Goal: Task Accomplishment & Management: Use online tool/utility

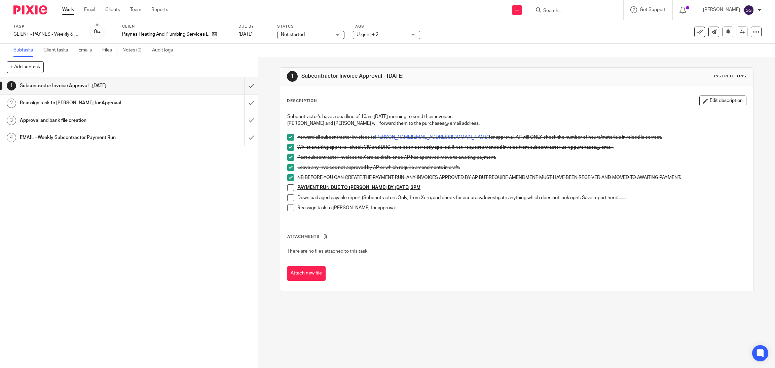
click at [70, 10] on link "Work" at bounding box center [68, 9] width 12 height 7
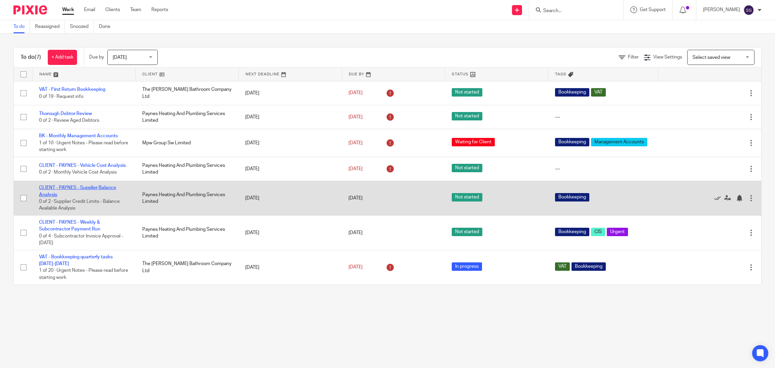
click at [84, 193] on link "CLIENT - PAYNES - Supplier Balance Analysis" at bounding box center [77, 190] width 77 height 11
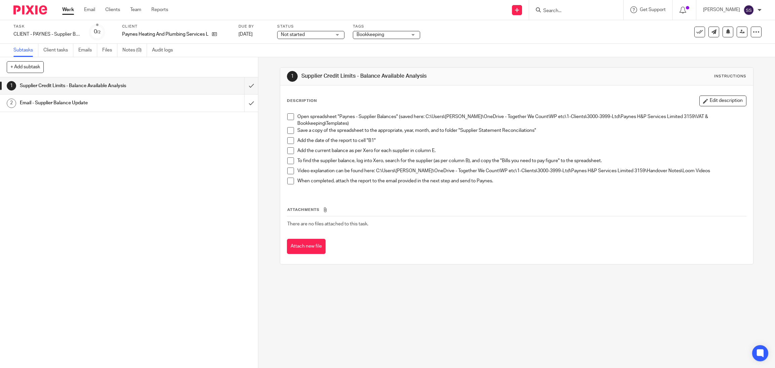
drag, startPoint x: 288, startPoint y: 117, endPoint x: 289, endPoint y: 130, distance: 12.8
click at [289, 118] on span at bounding box center [290, 116] width 7 height 7
click at [289, 130] on span at bounding box center [290, 130] width 7 height 7
click at [288, 137] on span at bounding box center [290, 140] width 7 height 7
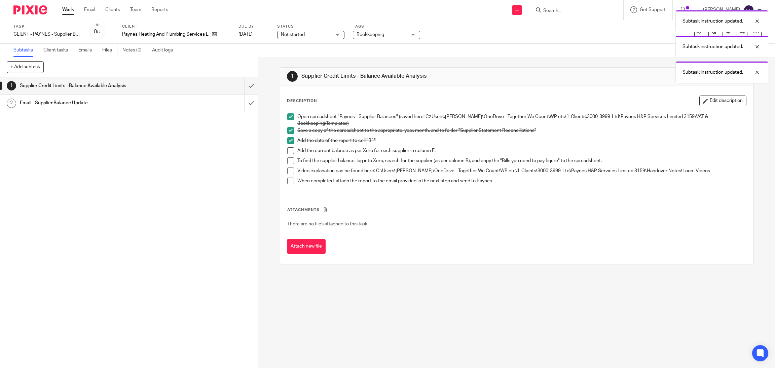
click at [288, 151] on span at bounding box center [290, 150] width 7 height 7
click at [287, 158] on span at bounding box center [290, 160] width 7 height 7
click at [287, 168] on span at bounding box center [290, 170] width 7 height 7
click at [287, 184] on span at bounding box center [290, 181] width 7 height 7
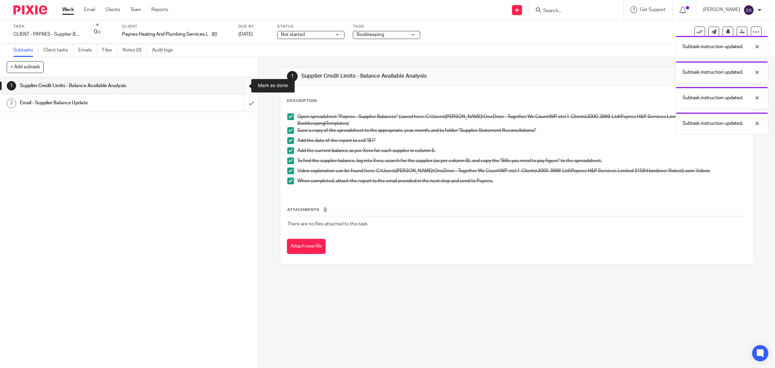
drag, startPoint x: 240, startPoint y: 86, endPoint x: 244, endPoint y: 90, distance: 5.3
click at [240, 87] on input "submit" at bounding box center [129, 85] width 258 height 17
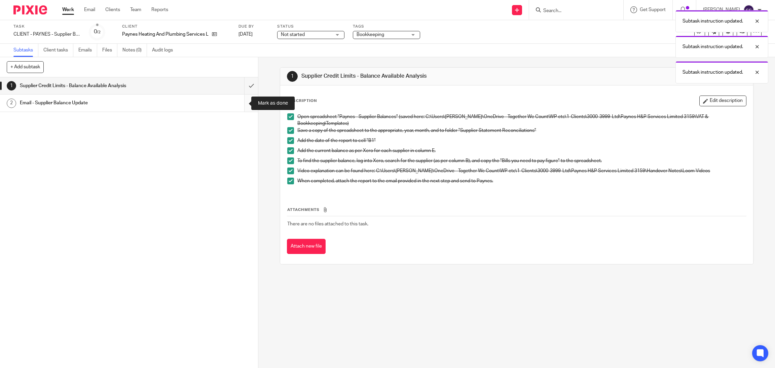
click at [241, 104] on input "submit" at bounding box center [129, 102] width 258 height 17
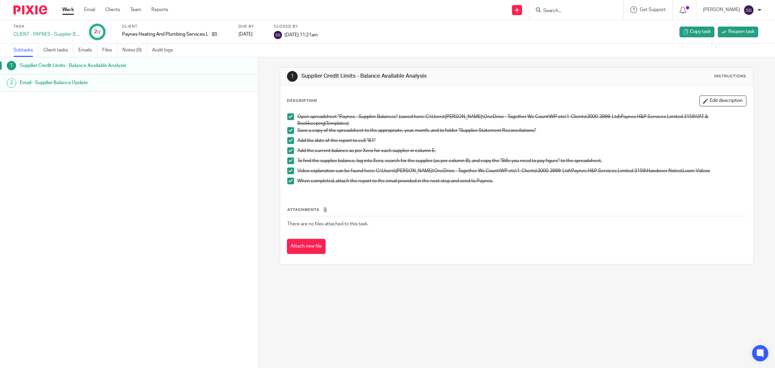
click at [70, 8] on link "Work" at bounding box center [68, 9] width 12 height 7
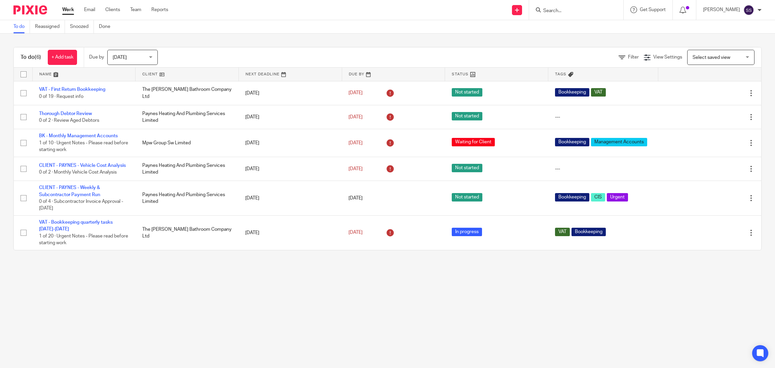
click at [193, 309] on main "To do Reassigned Snoozed Done To do (6) + Add task Due by [DATE] [DATE] [DATE] …" at bounding box center [387, 184] width 775 height 368
